Goal: Information Seeking & Learning: Compare options

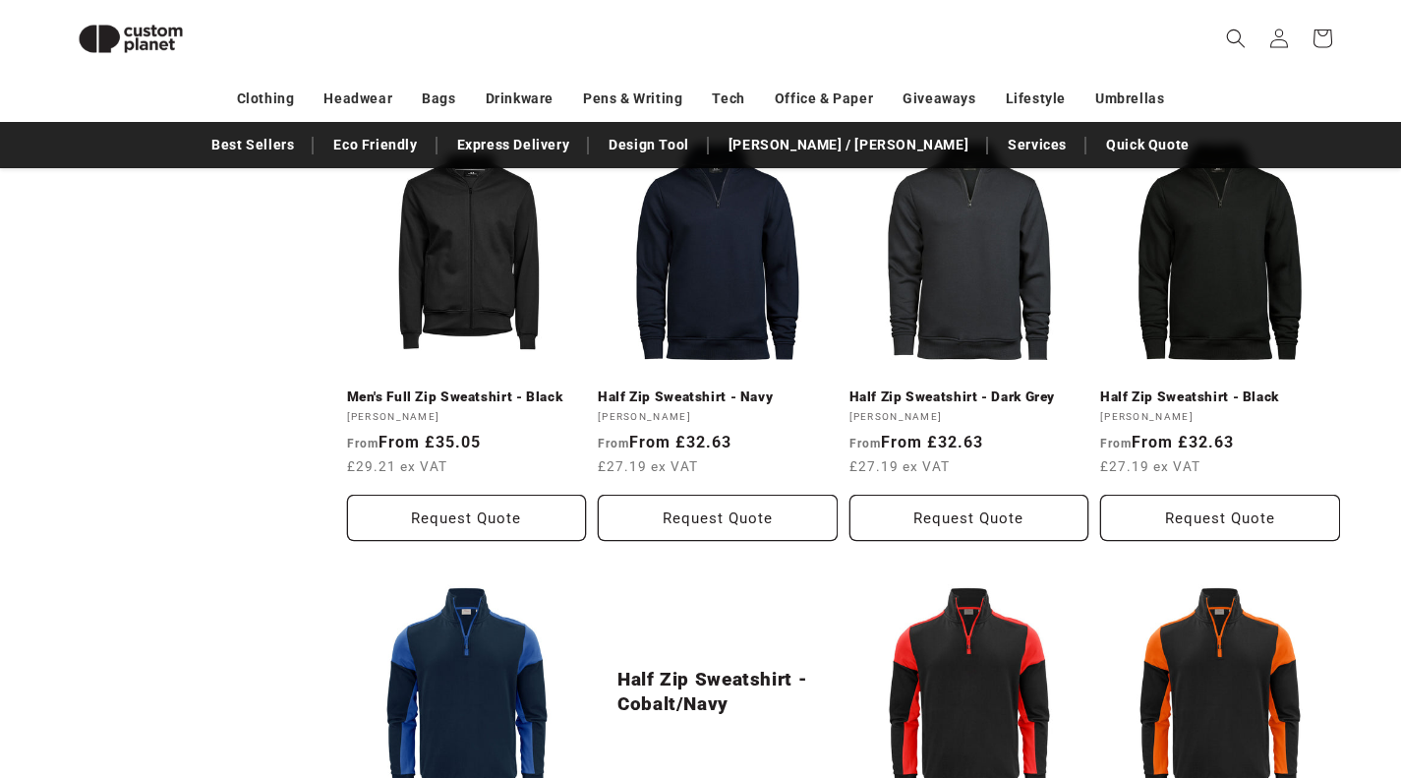
scroll to position [2038, 0]
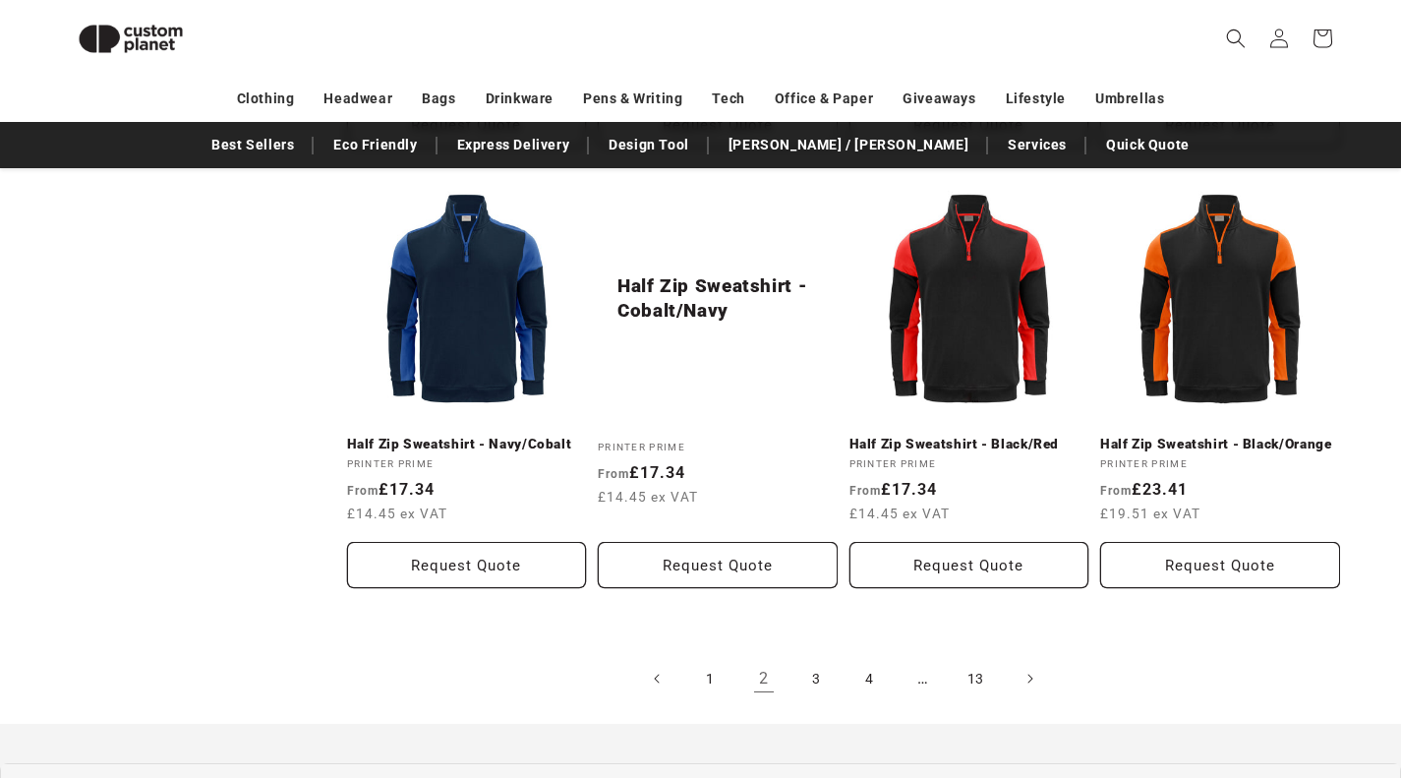
click at [824, 681] on link "3" at bounding box center [816, 678] width 43 height 43
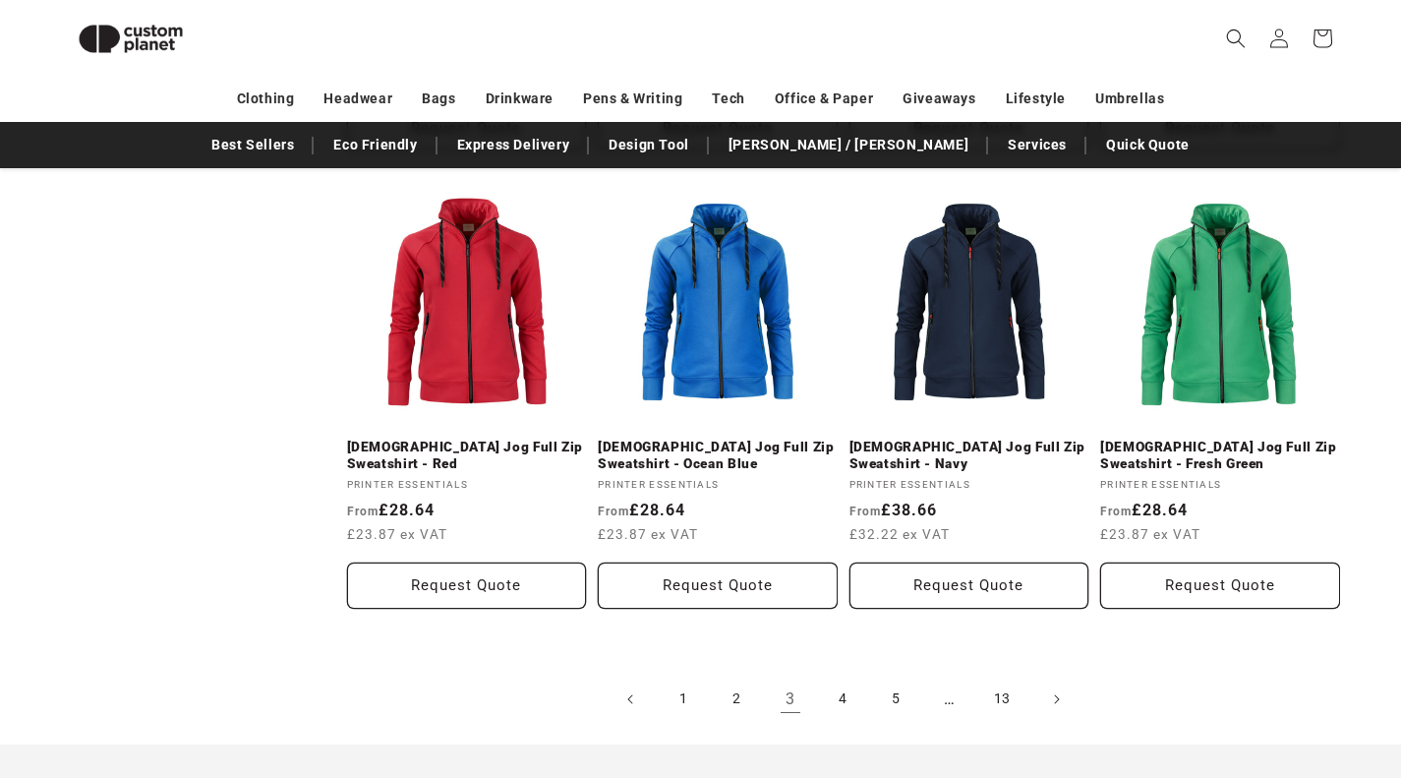
scroll to position [2038, 0]
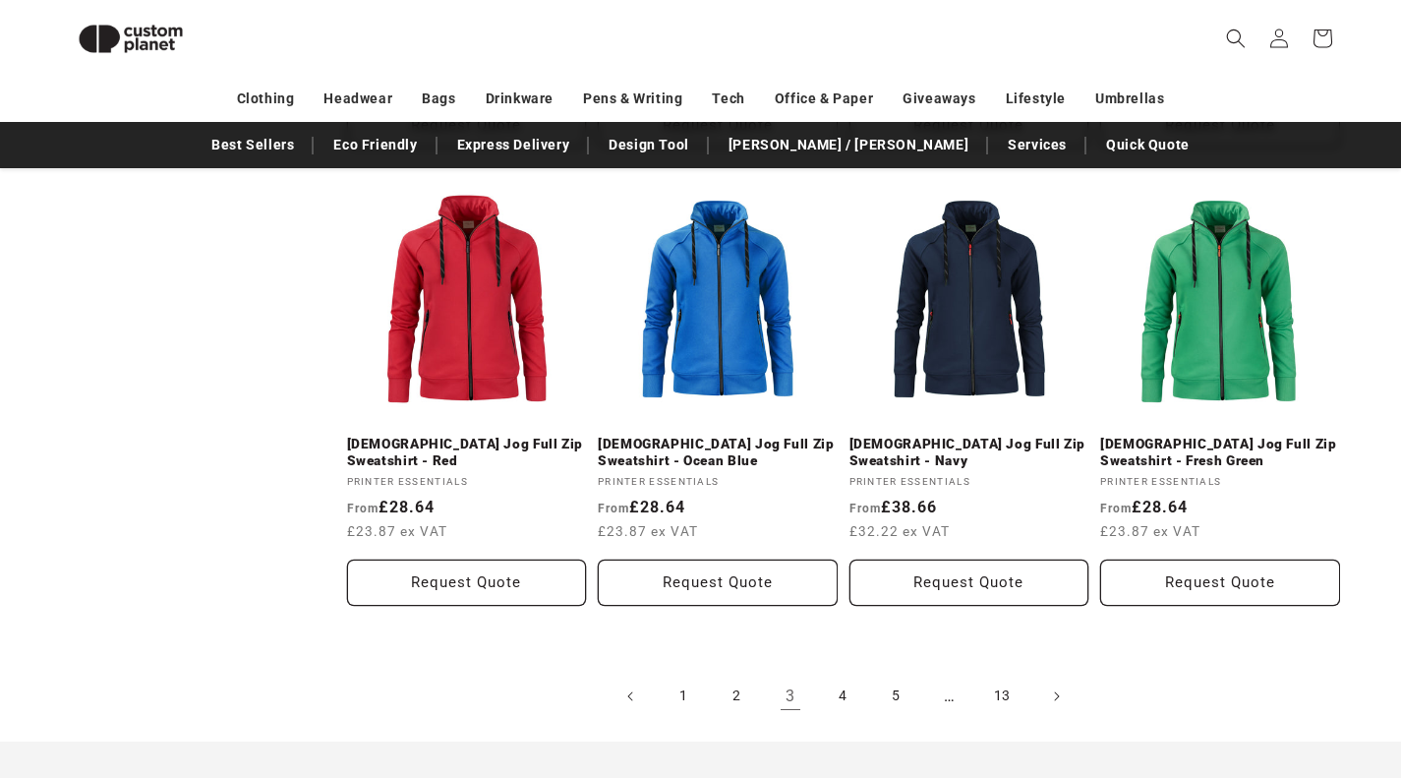
click at [857, 696] on link "4" at bounding box center [843, 696] width 43 height 43
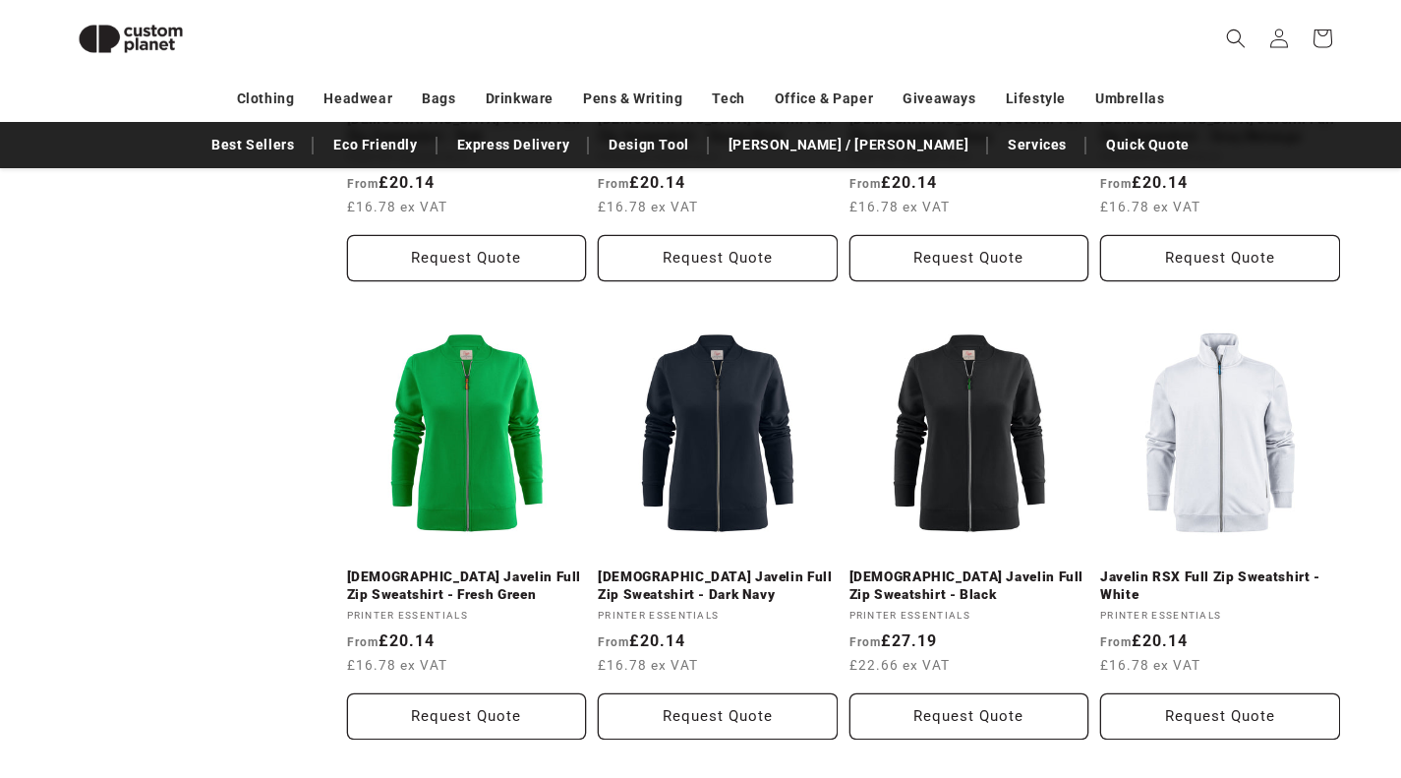
scroll to position [2137, 0]
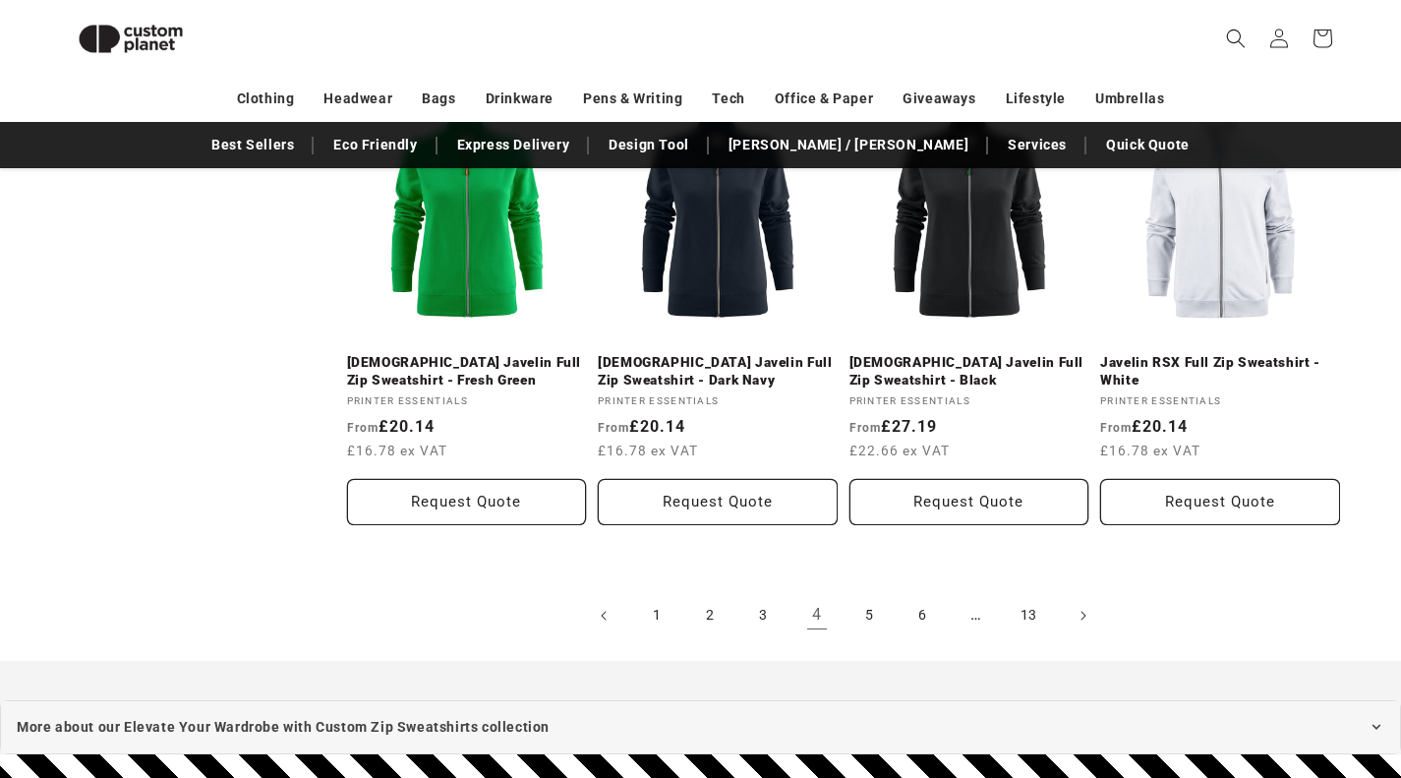
click at [857, 621] on link "5" at bounding box center [870, 615] width 43 height 43
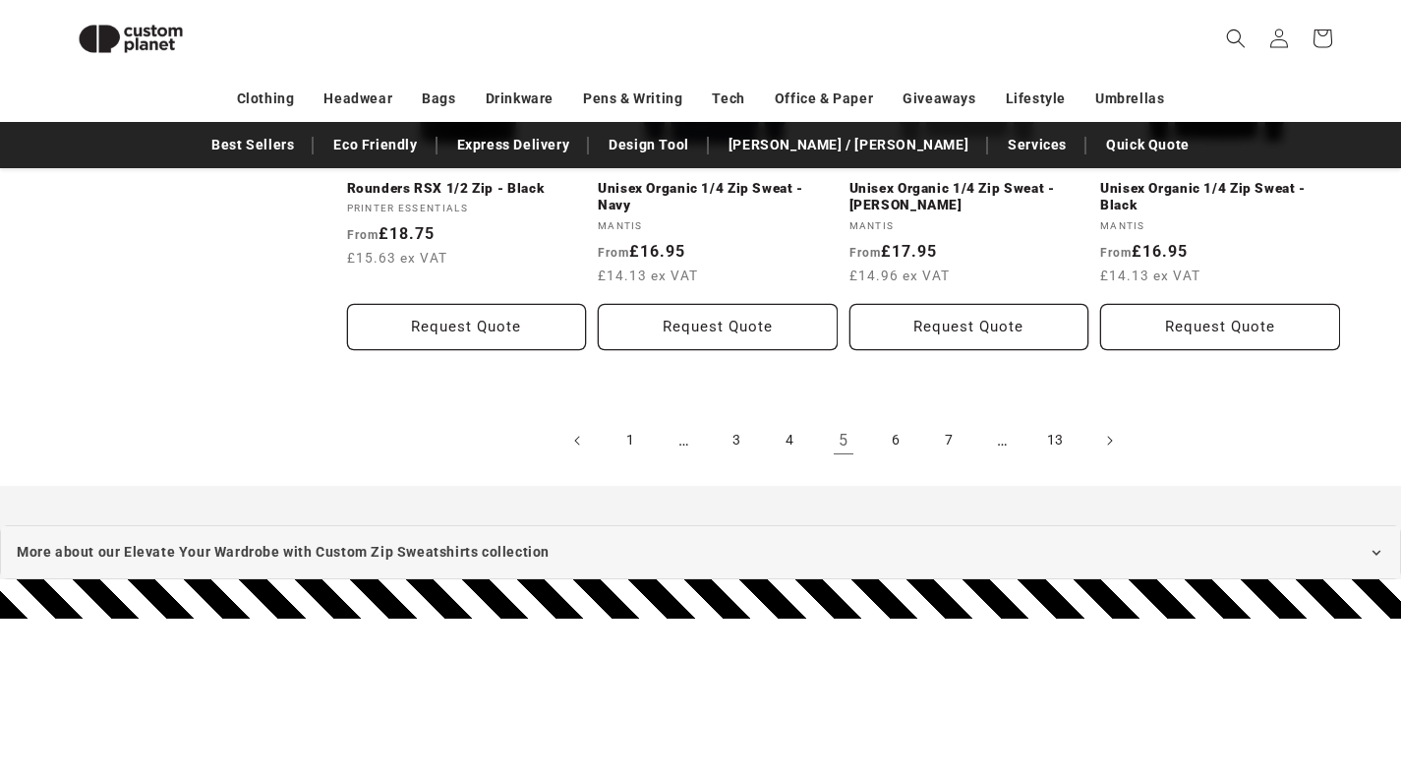
scroll to position [2333, 0]
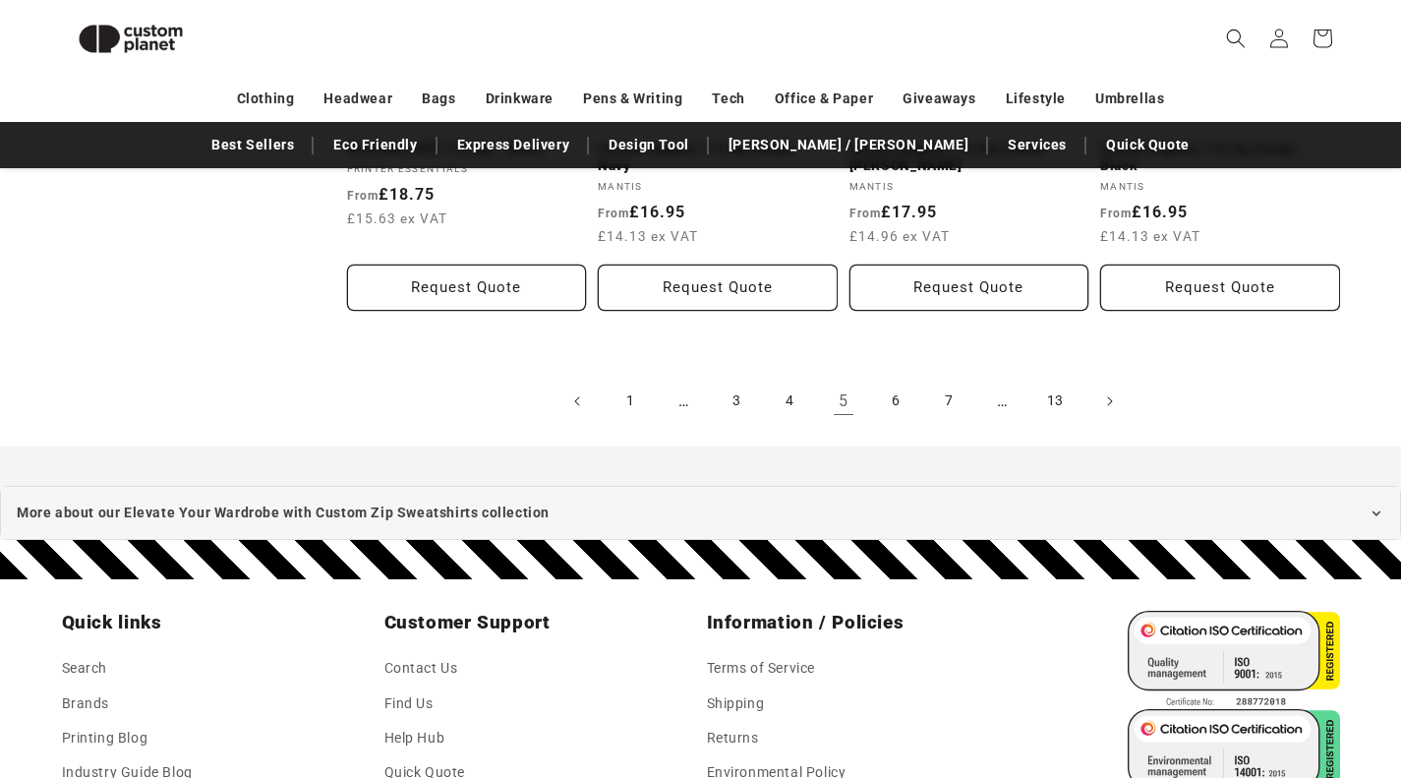
click at [893, 403] on link "6" at bounding box center [896, 401] width 43 height 43
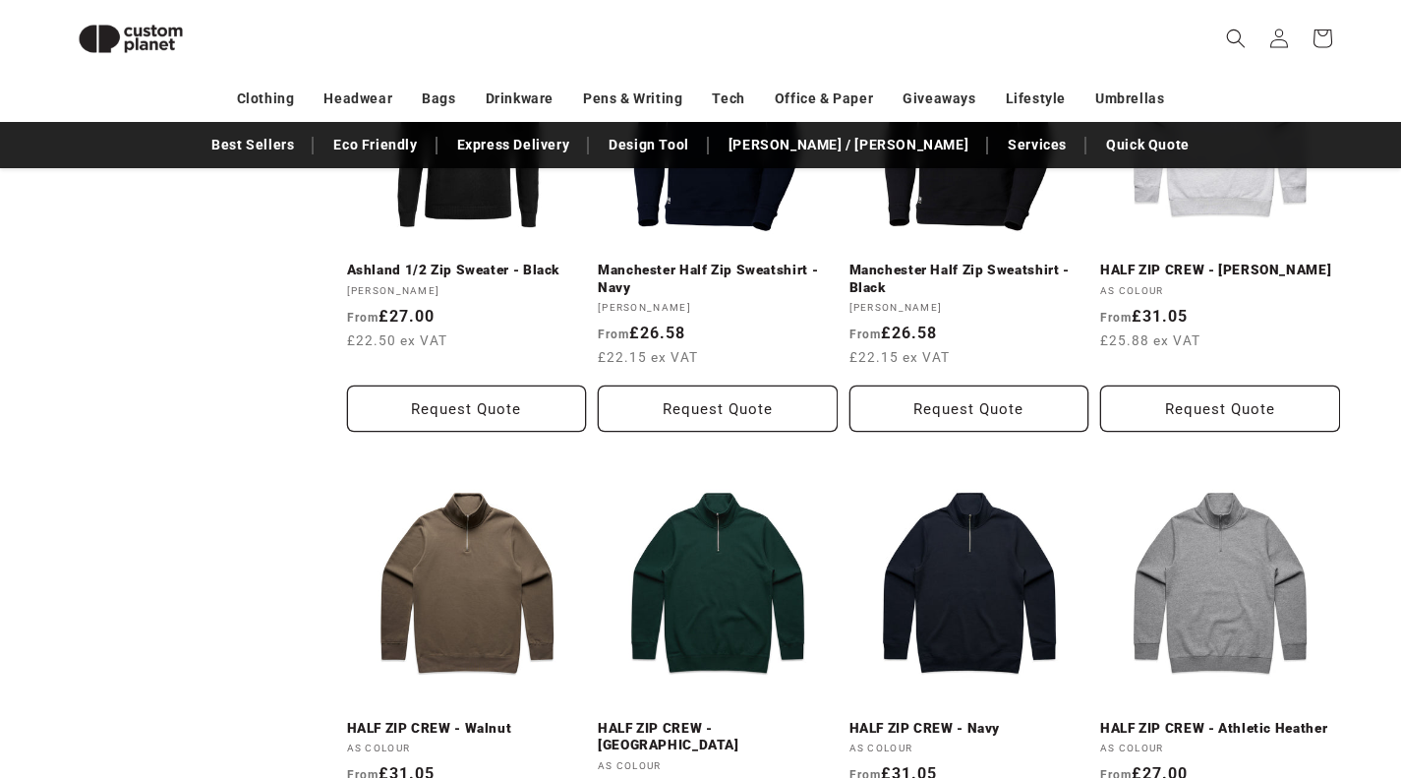
scroll to position [2136, 0]
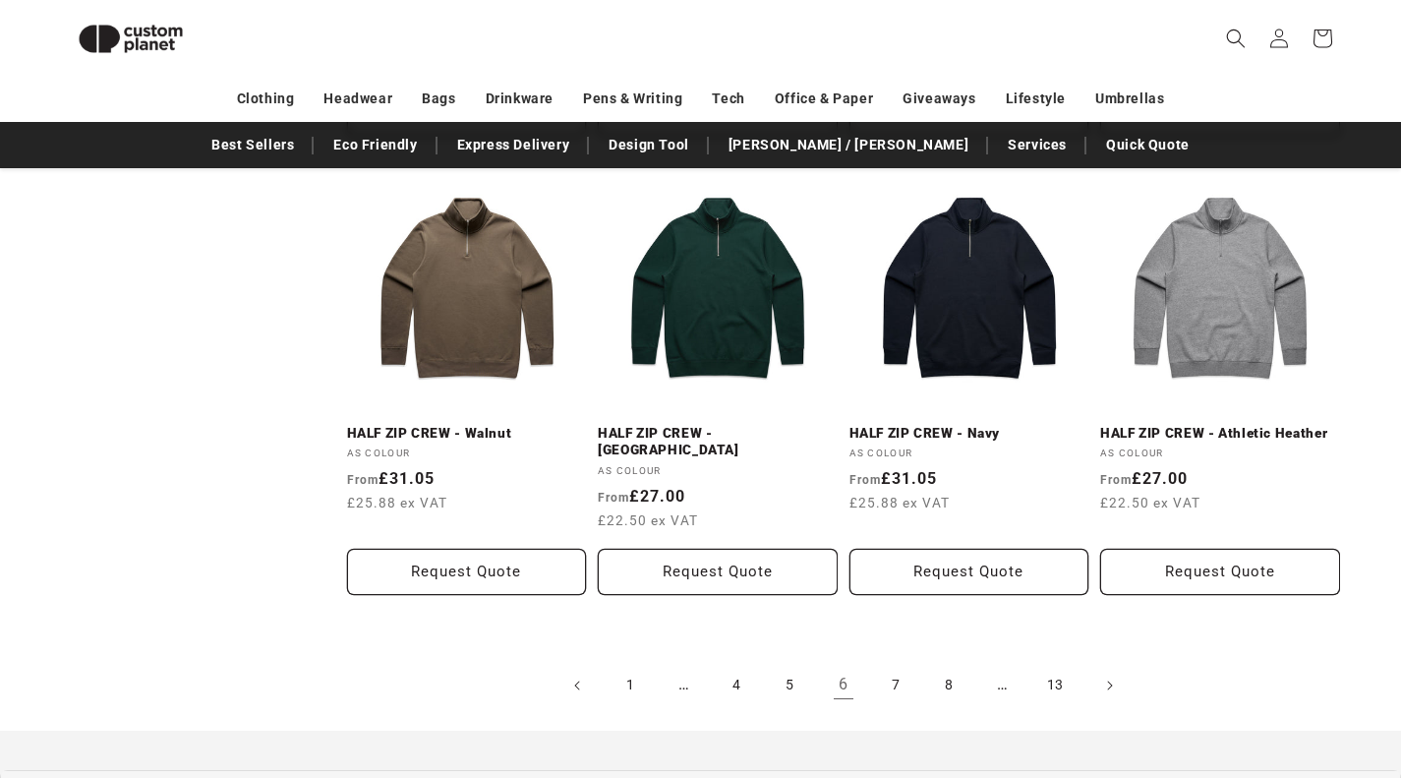
click at [901, 664] on link "7" at bounding box center [896, 685] width 43 height 43
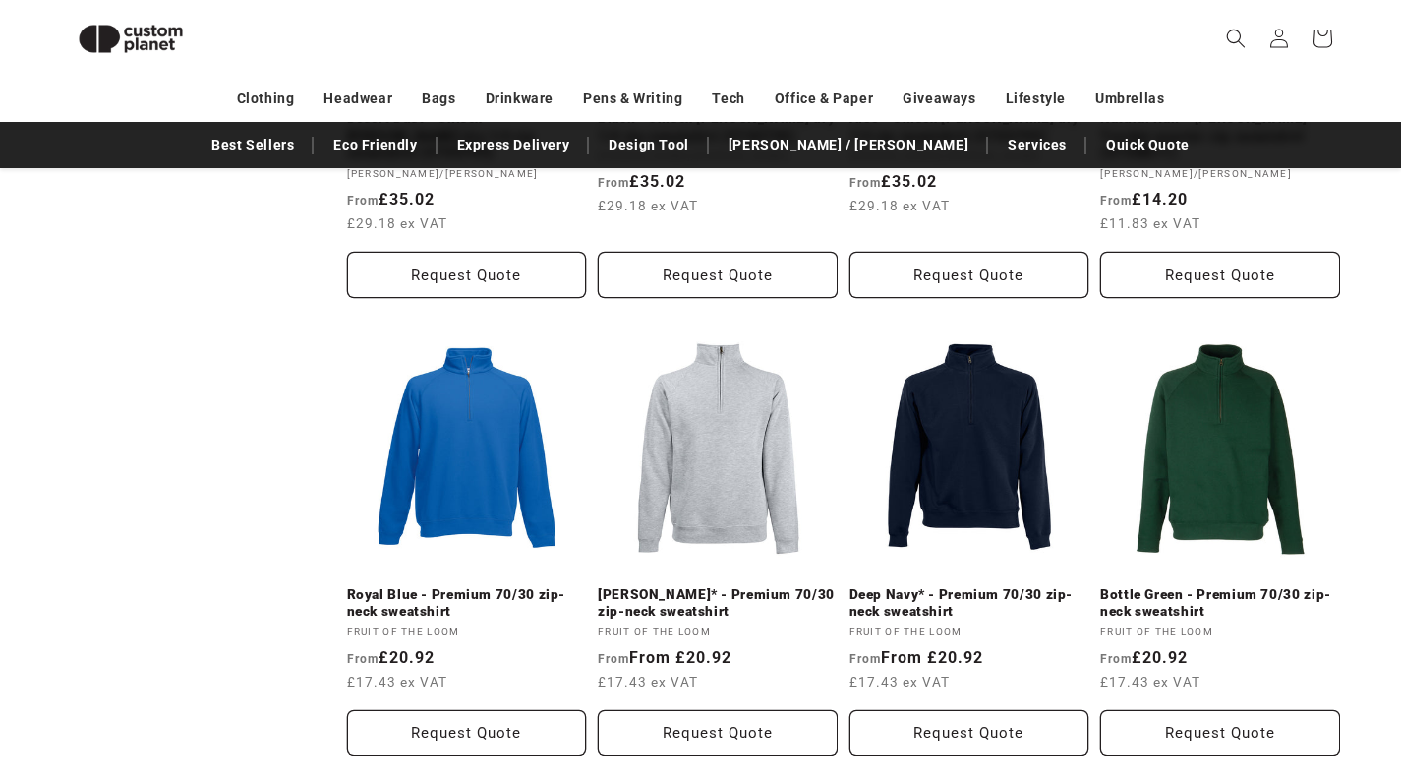
scroll to position [2333, 0]
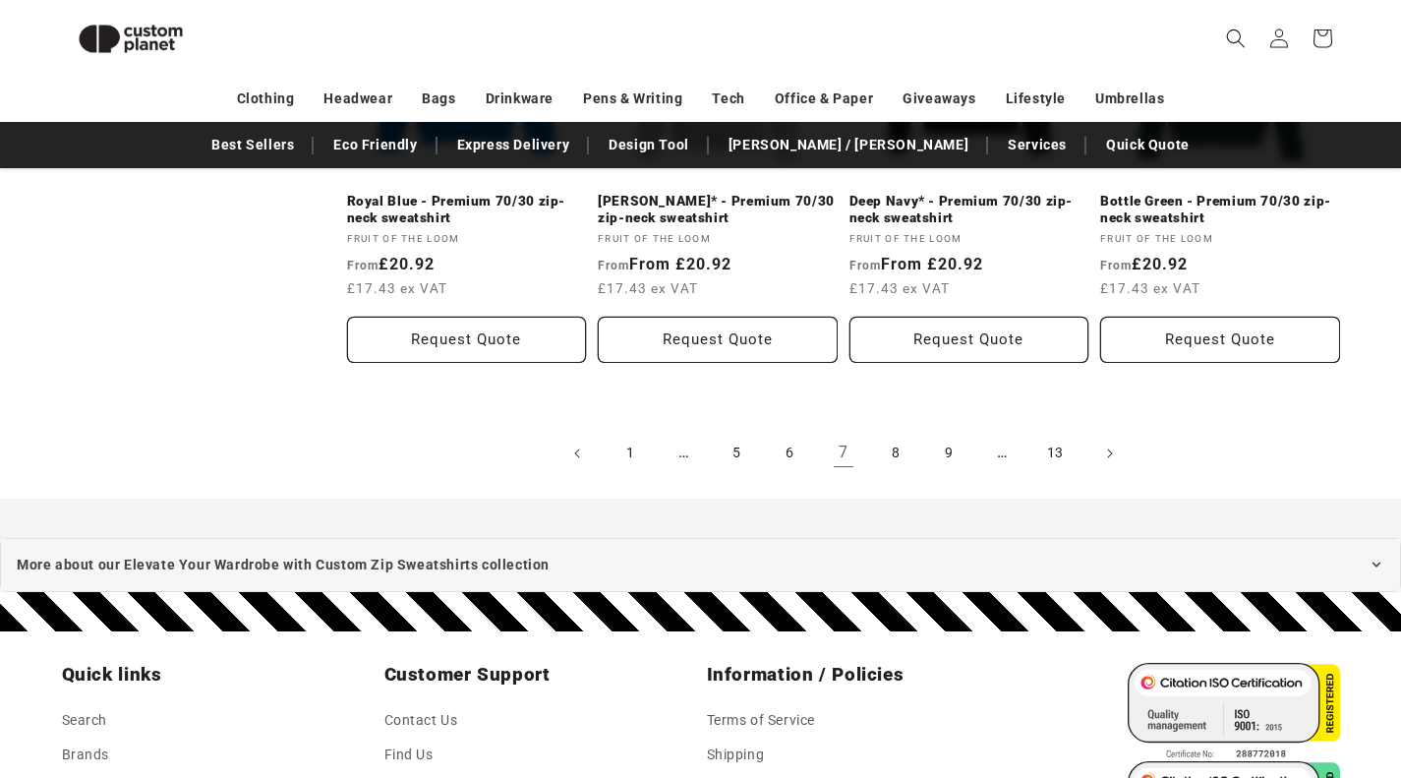
click at [893, 432] on link "8" at bounding box center [896, 453] width 43 height 43
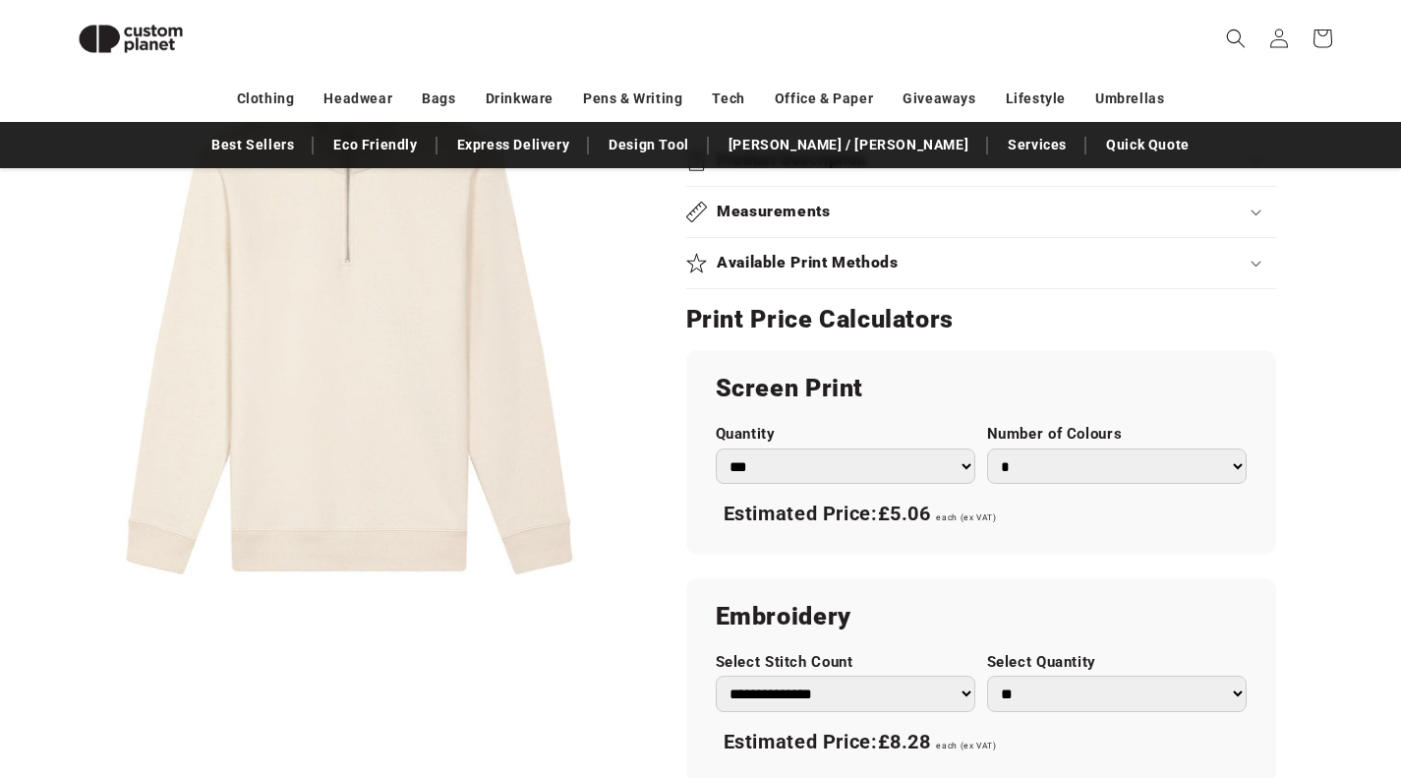
scroll to position [1153, 0]
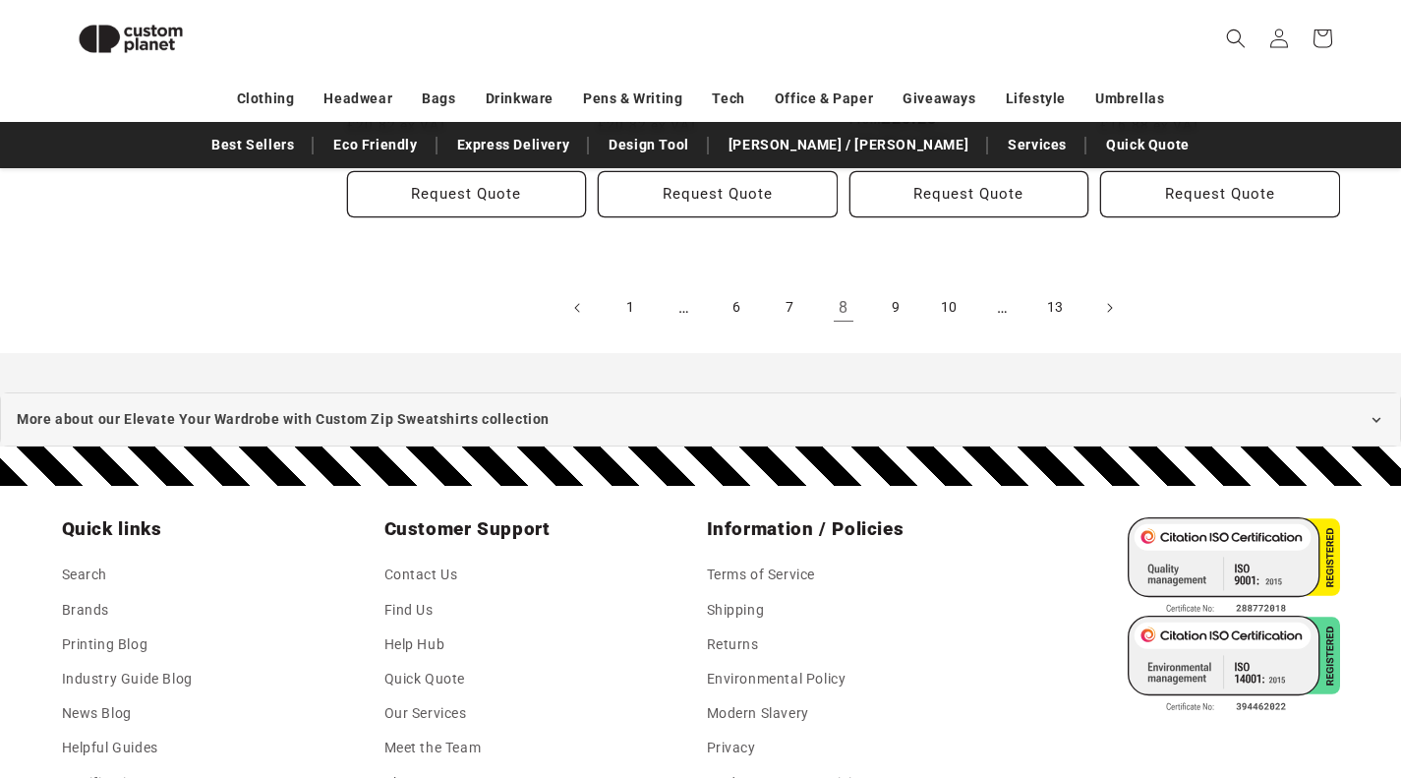
scroll to position [2432, 0]
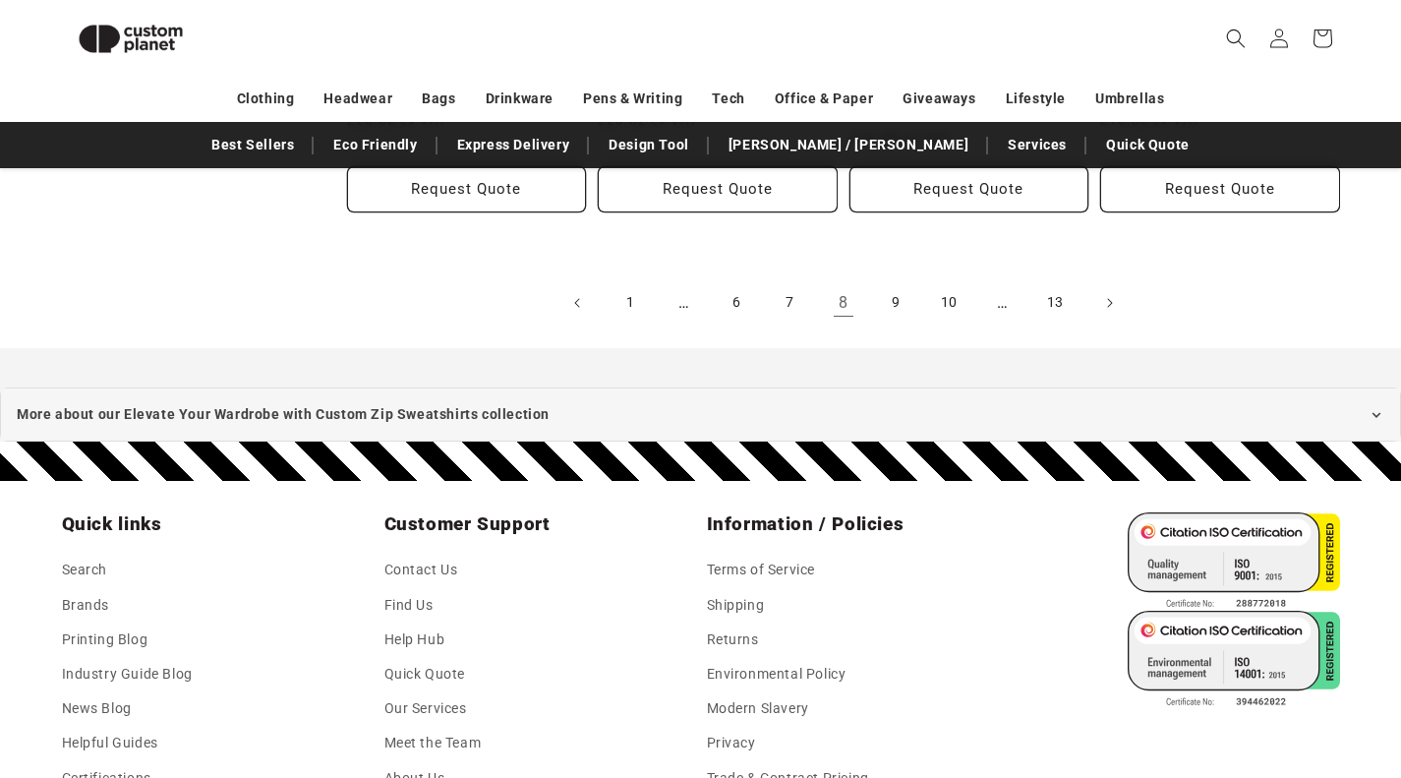
click at [899, 290] on link "9" at bounding box center [896, 302] width 43 height 43
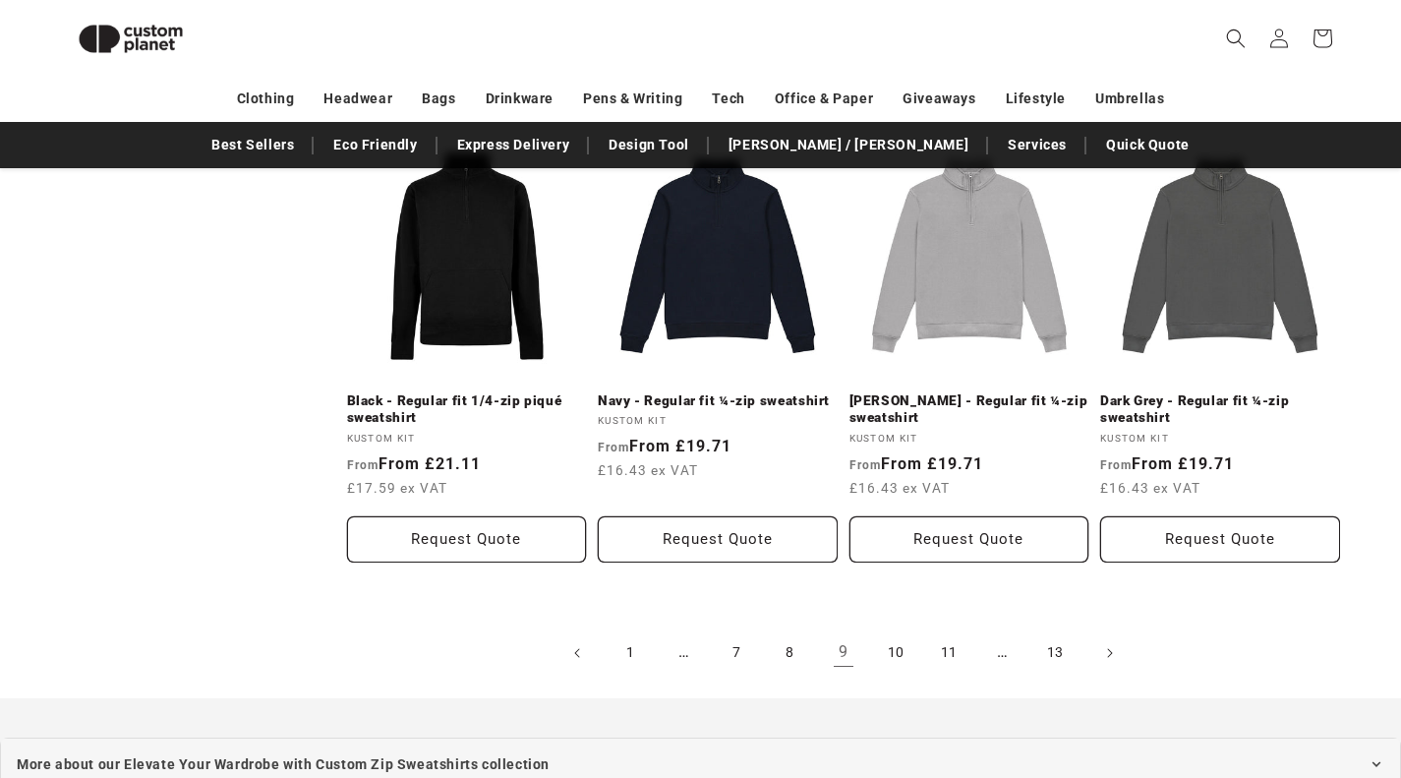
scroll to position [2137, 0]
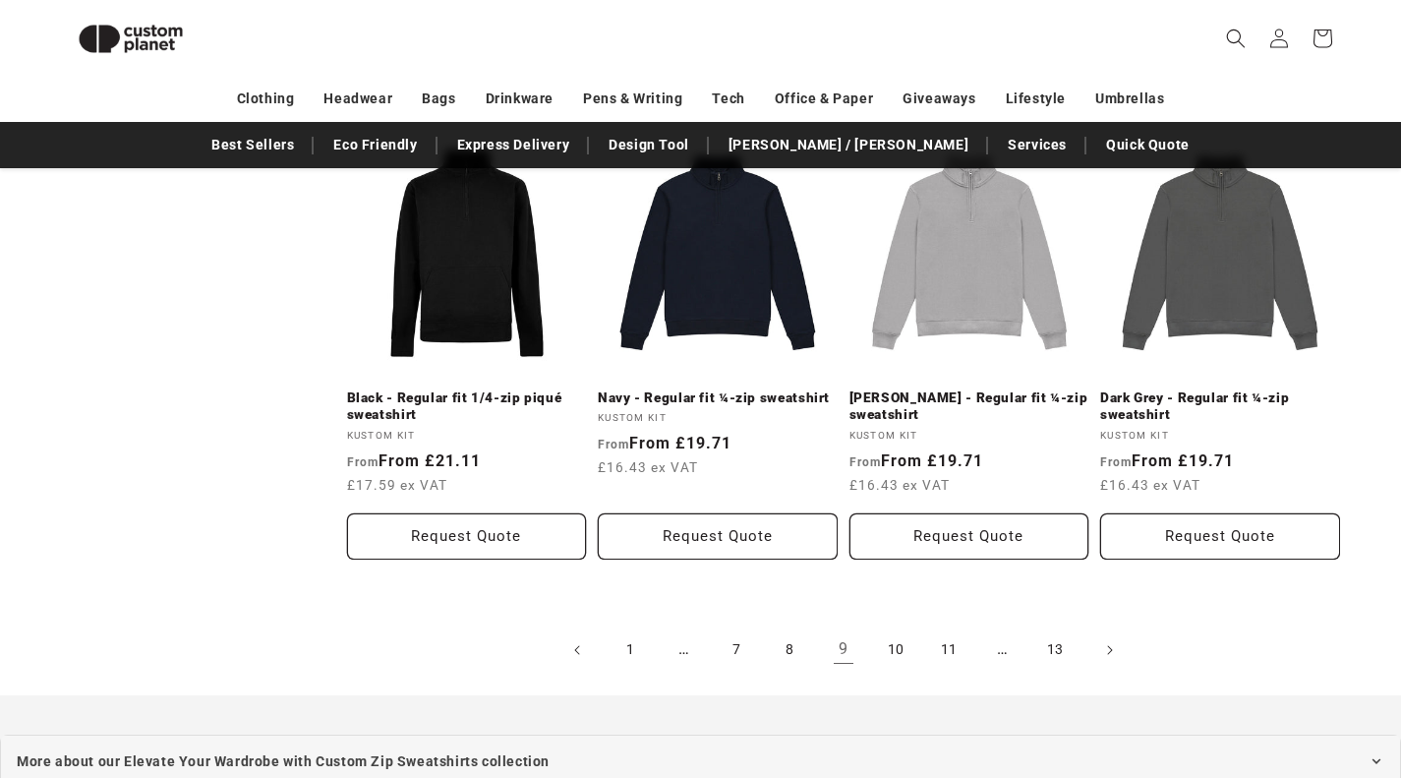
click at [898, 628] on link "10" at bounding box center [896, 649] width 43 height 43
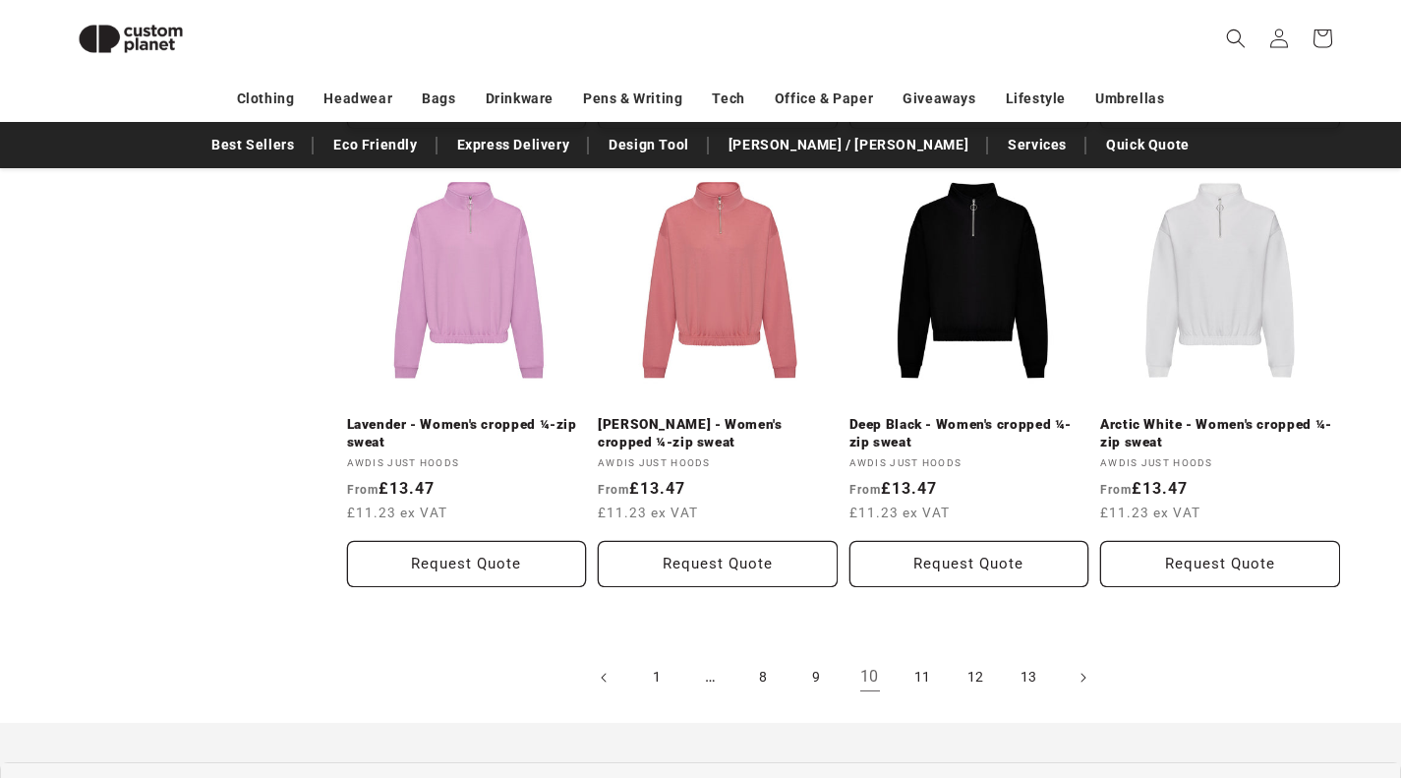
scroll to position [2235, 0]
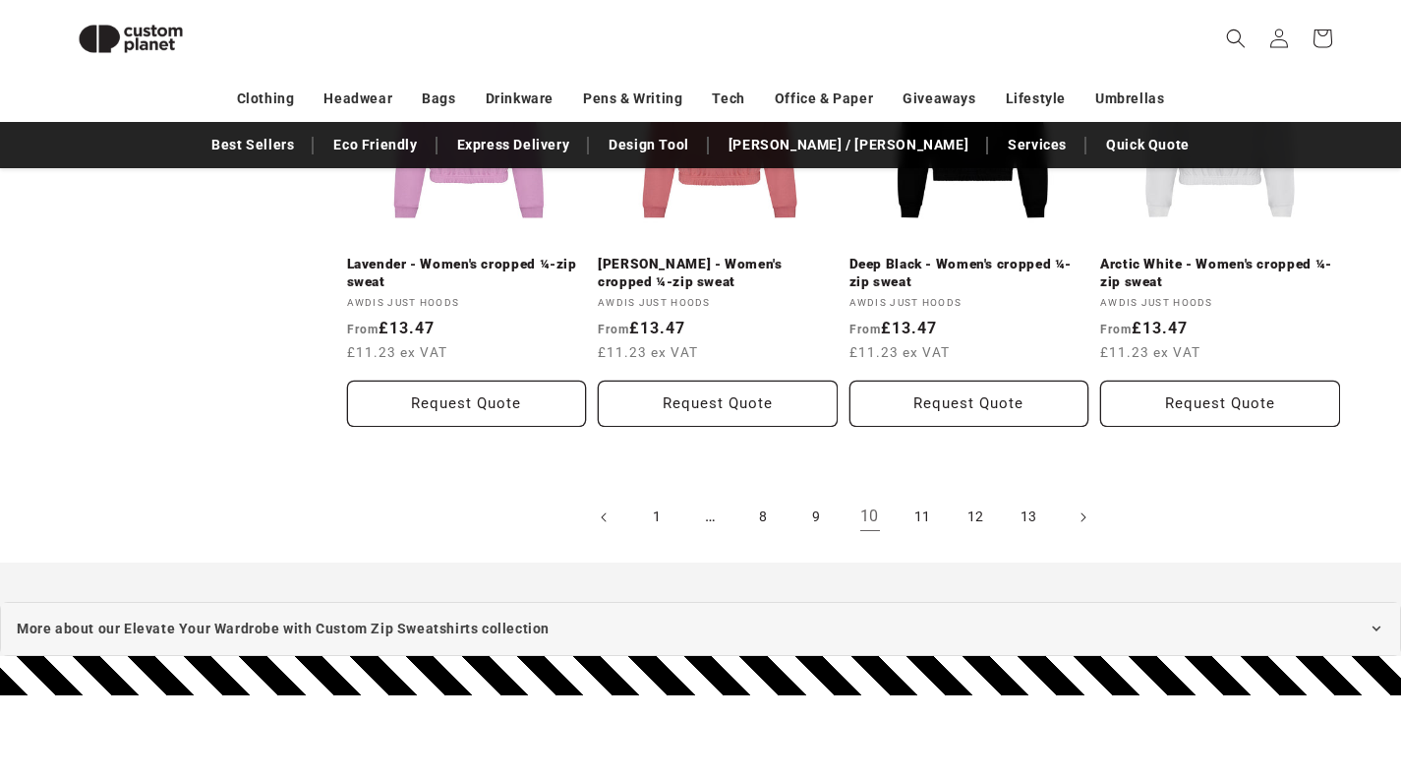
click at [932, 517] on link "11" at bounding box center [923, 517] width 43 height 43
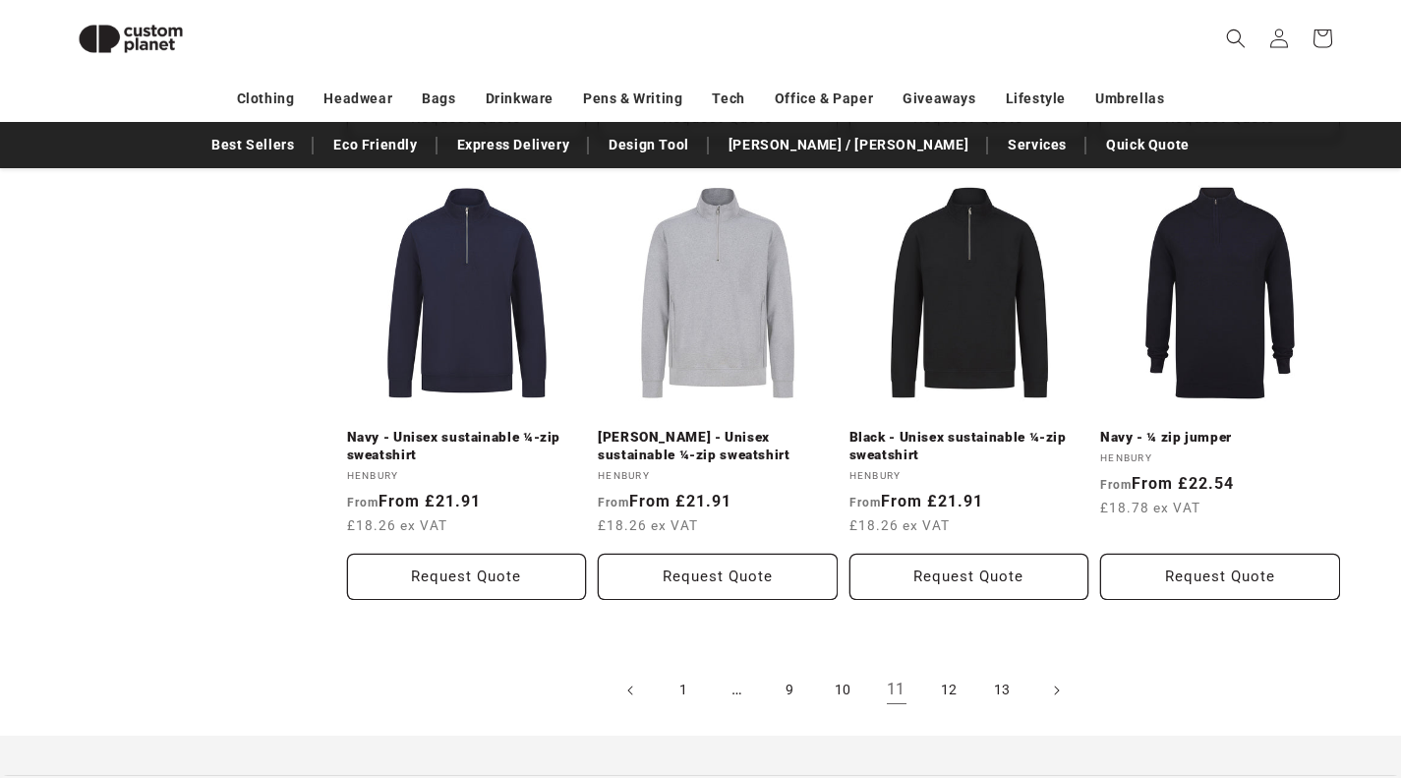
scroll to position [2038, 0]
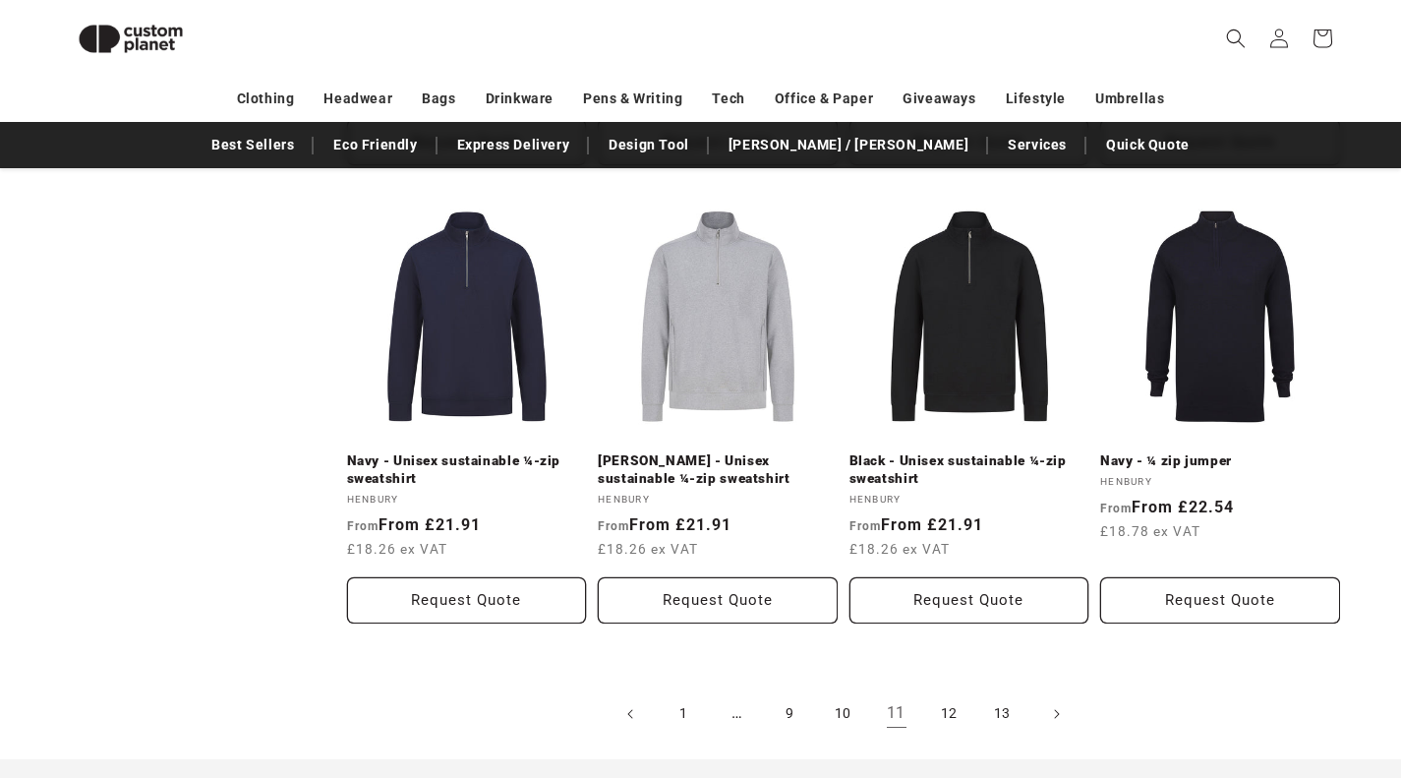
click at [959, 709] on link "12" at bounding box center [949, 713] width 43 height 43
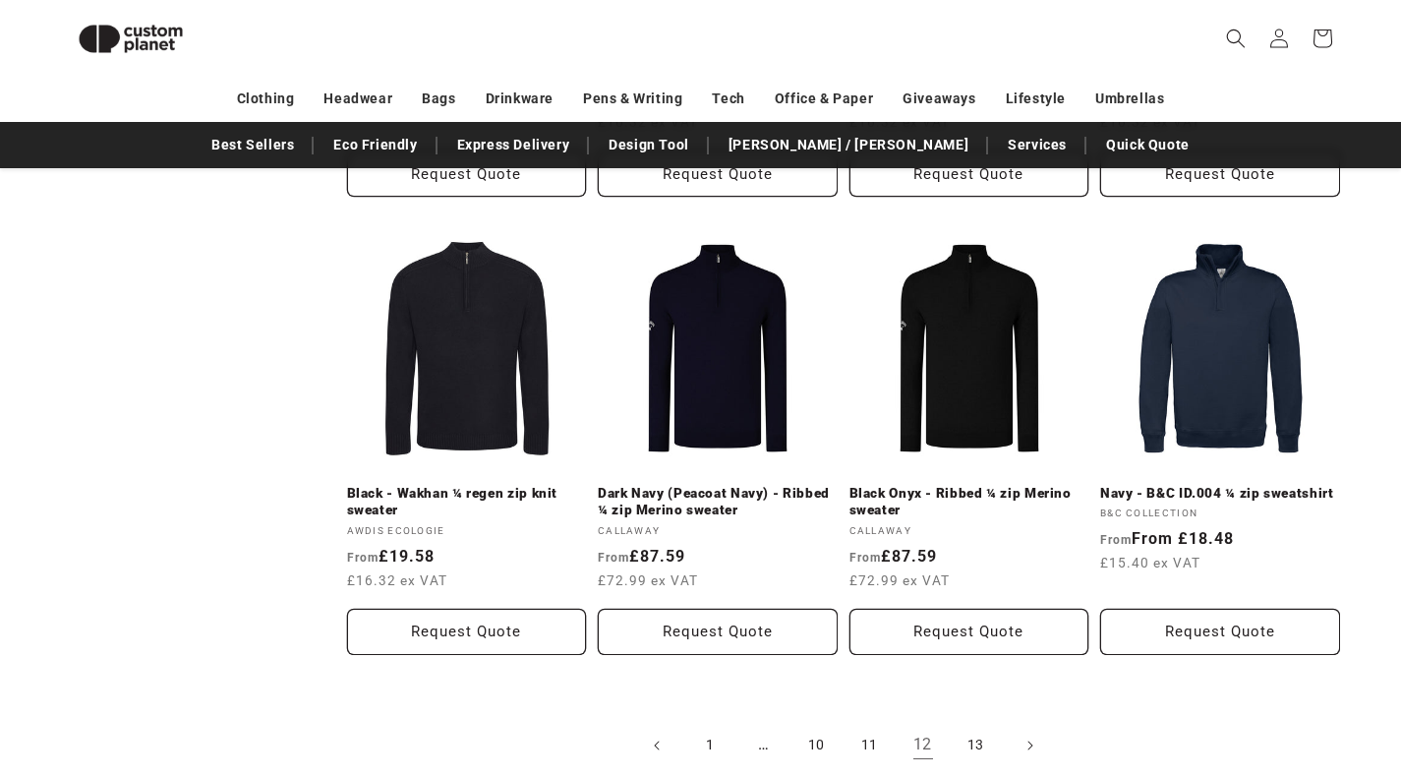
scroll to position [2235, 0]
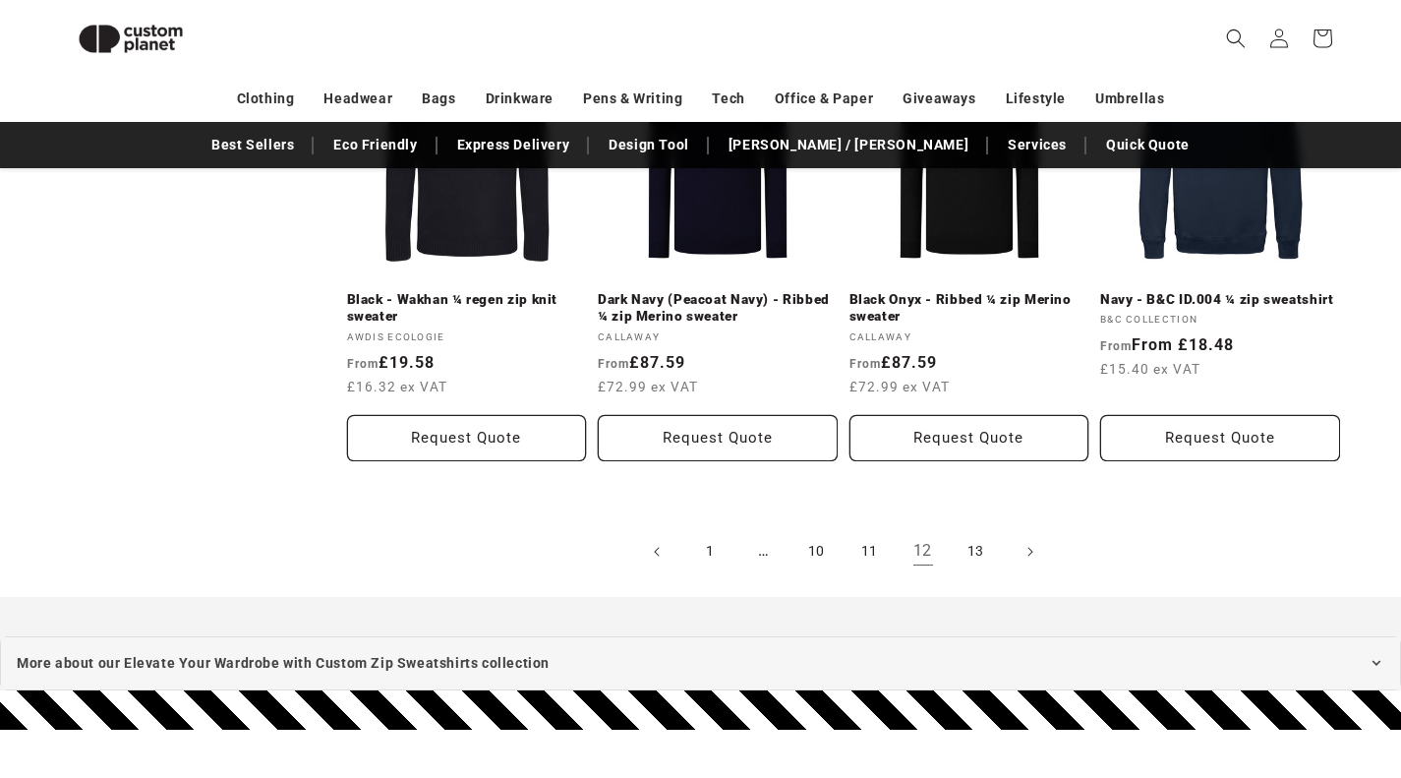
click at [957, 552] on link "13" at bounding box center [976, 551] width 43 height 43
